Goal: Information Seeking & Learning: Find specific page/section

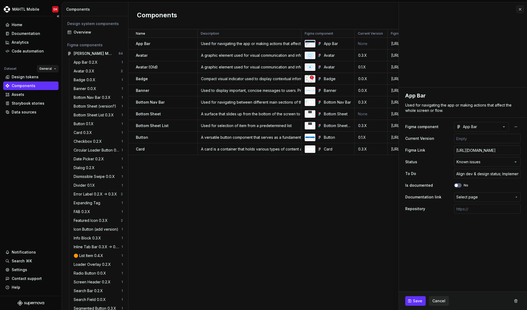
click at [46, 69] on html "MAHTL Mobile DK Home Documentation Analytics Code automation Dataset General De…" at bounding box center [263, 155] width 527 height 310
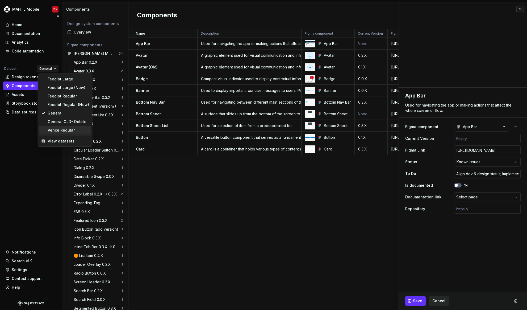
click at [61, 127] on div "Vence Regular" at bounding box center [68, 129] width 41 height 5
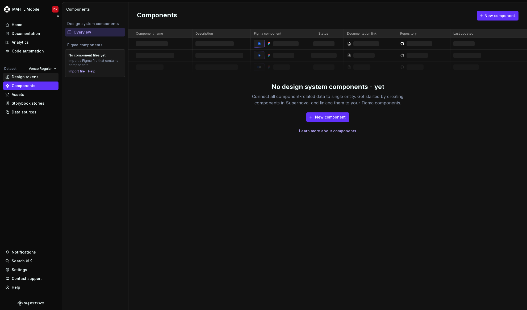
click at [20, 75] on div "Design tokens" at bounding box center [25, 76] width 27 height 5
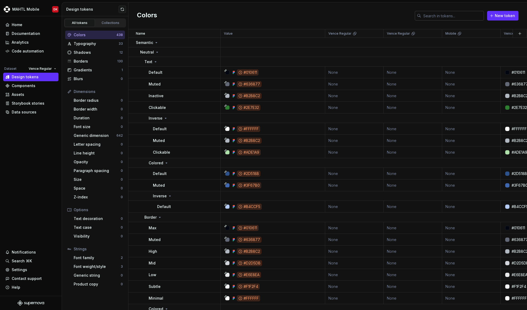
click at [427, 17] on input "text" at bounding box center [452, 16] width 63 height 10
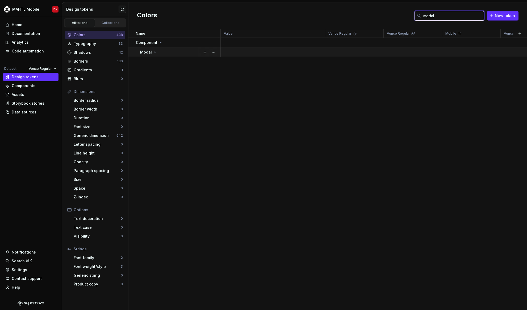
type input "modal"
click at [157, 51] on div "Modal" at bounding box center [180, 51] width 80 height 5
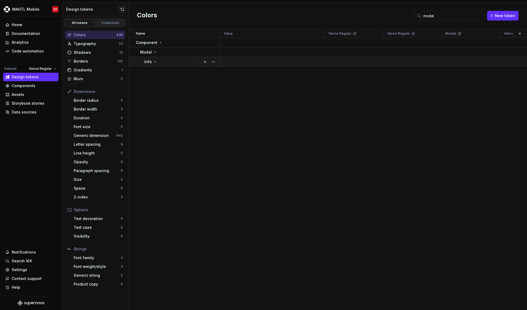
click at [154, 60] on icon at bounding box center [155, 62] width 4 height 4
